Goal: Navigation & Orientation: Find specific page/section

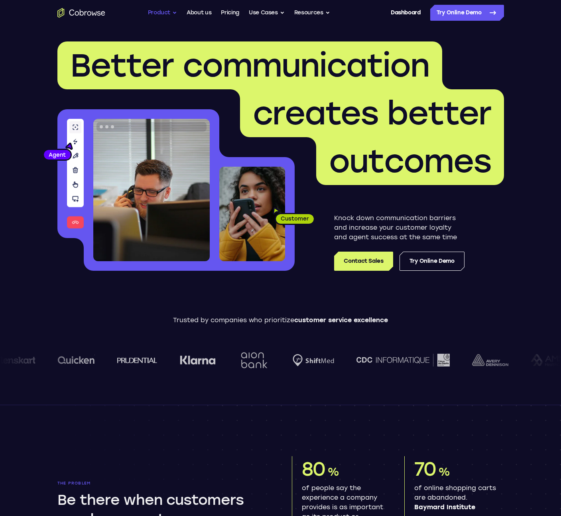
click at [167, 18] on button "Product" at bounding box center [163, 13] width 30 height 16
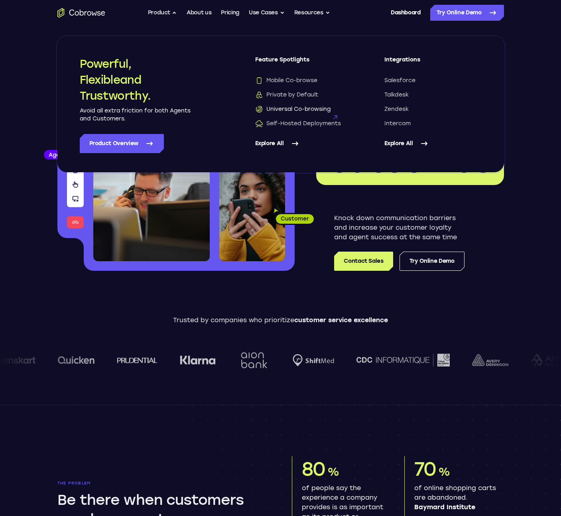
click at [308, 111] on span "Universal Co-browsing" at bounding box center [292, 109] width 75 height 8
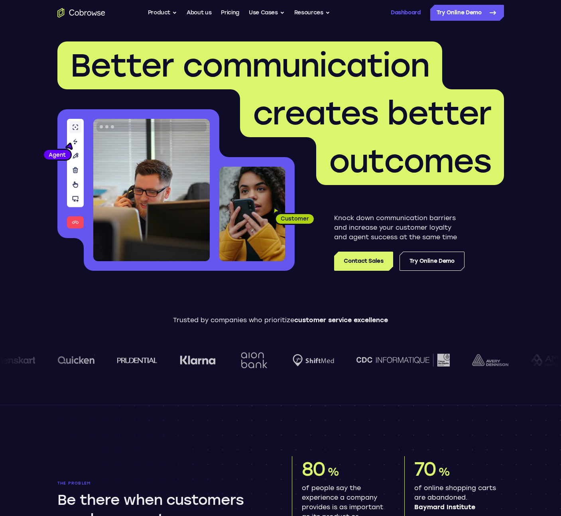
click at [404, 19] on link "Dashboard" at bounding box center [406, 13] width 30 height 16
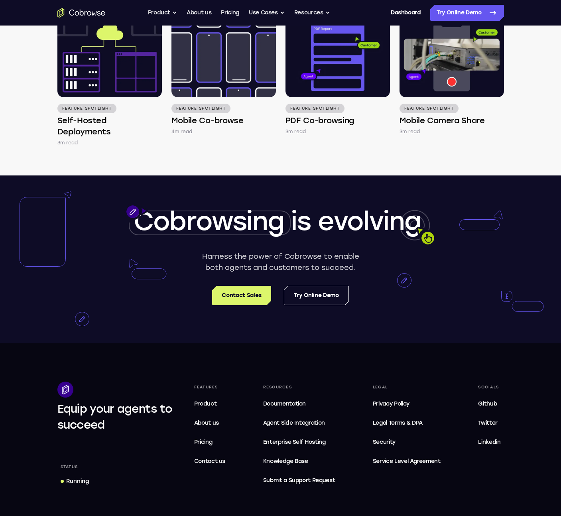
scroll to position [1328, 0]
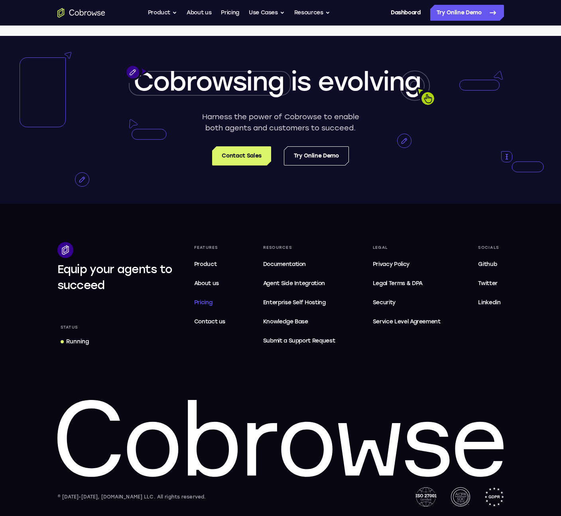
click at [211, 305] on span "Pricing" at bounding box center [203, 302] width 18 height 7
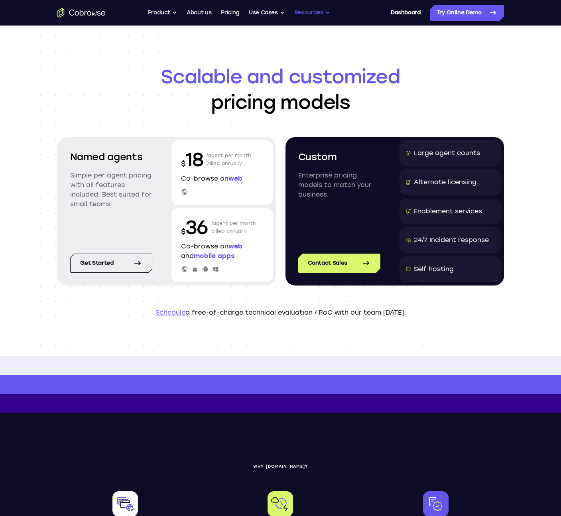
click at [320, 7] on button "Resources" at bounding box center [312, 13] width 36 height 16
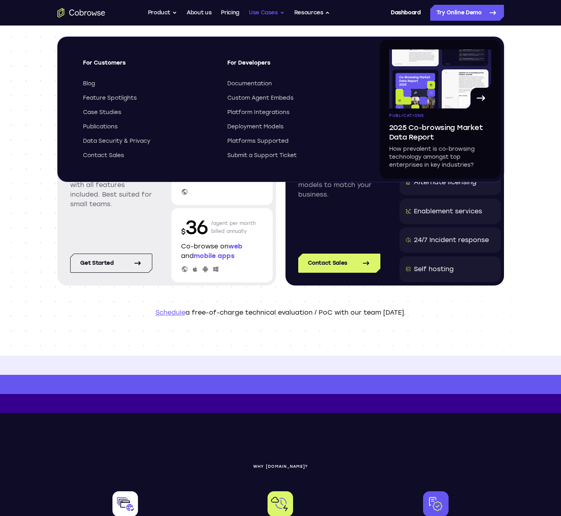
click at [276, 12] on button "Use Cases" at bounding box center [267, 13] width 36 height 16
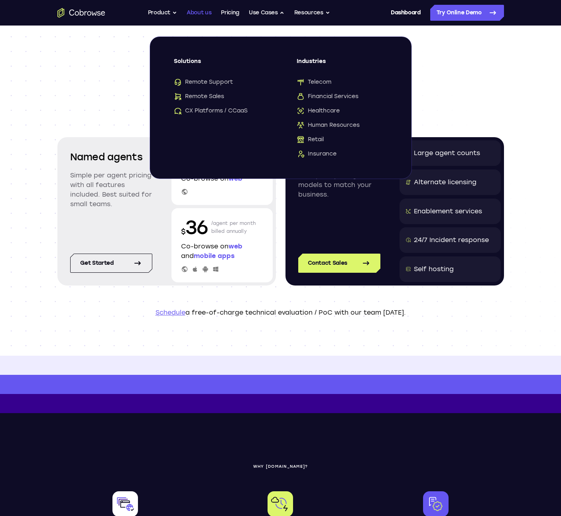
click at [202, 18] on link "About us" at bounding box center [199, 13] width 25 height 16
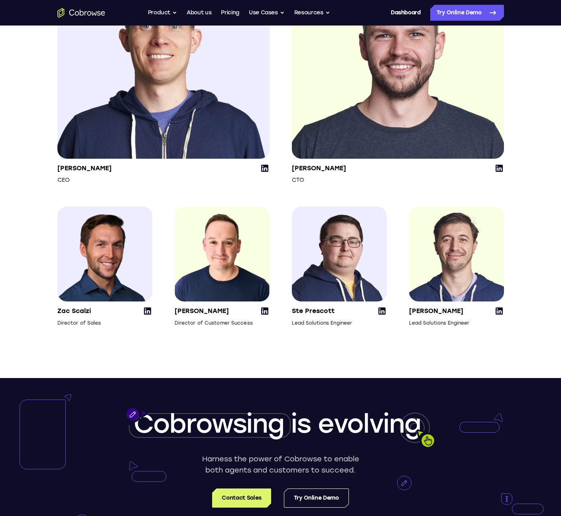
scroll to position [1051, 0]
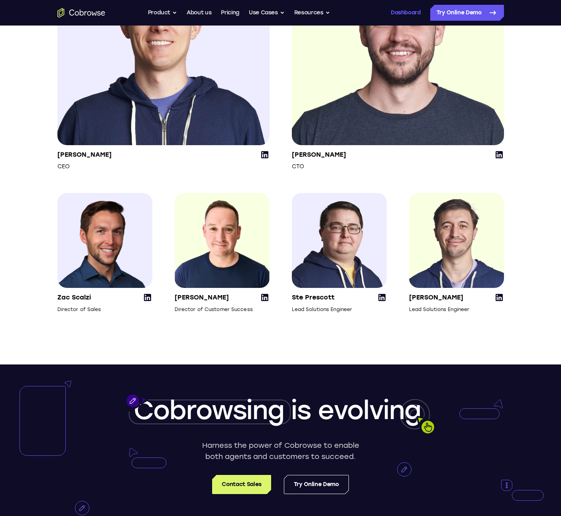
click at [399, 10] on link "Dashboard" at bounding box center [406, 13] width 30 height 16
